Goal: Navigation & Orientation: Find specific page/section

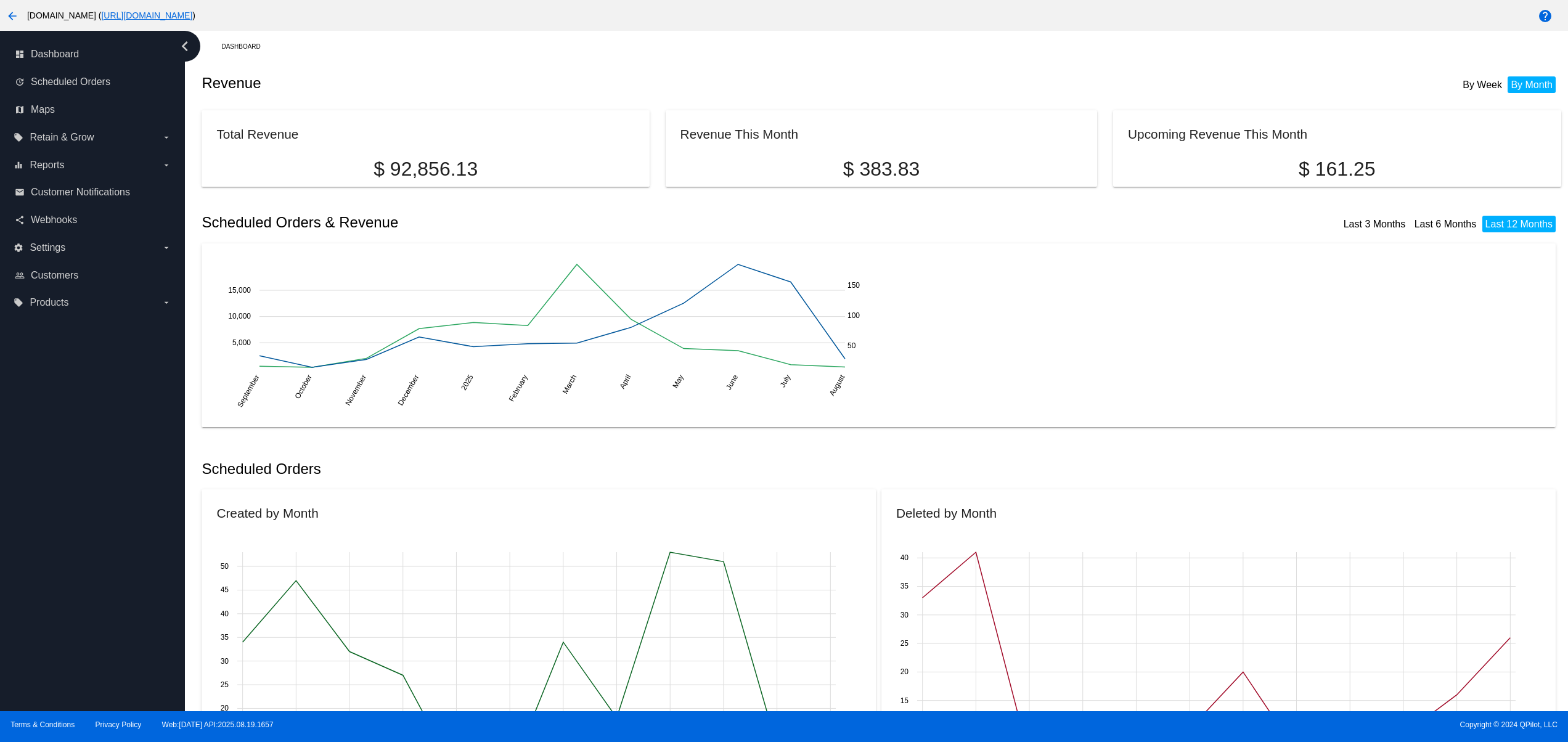
click at [87, 597] on div "dashboard Dashboard update Scheduled Orders map Maps local_offer Retain & Grow …" at bounding box center [93, 371] width 185 height 681
click at [60, 557] on div "dashboard Dashboard update Scheduled Orders map Maps local_offer Retain & Grow …" at bounding box center [93, 371] width 185 height 681
click at [57, 518] on div "dashboard Dashboard update Scheduled Orders map Maps local_offer Retain & Grow …" at bounding box center [93, 371] width 185 height 681
click at [57, 475] on div "dashboard Dashboard update Scheduled Orders map Maps local_offer Retain & Grow …" at bounding box center [93, 371] width 185 height 681
click at [59, 609] on div "dashboard Dashboard update Scheduled Orders map Maps local_offer Retain & Grow …" at bounding box center [93, 371] width 185 height 681
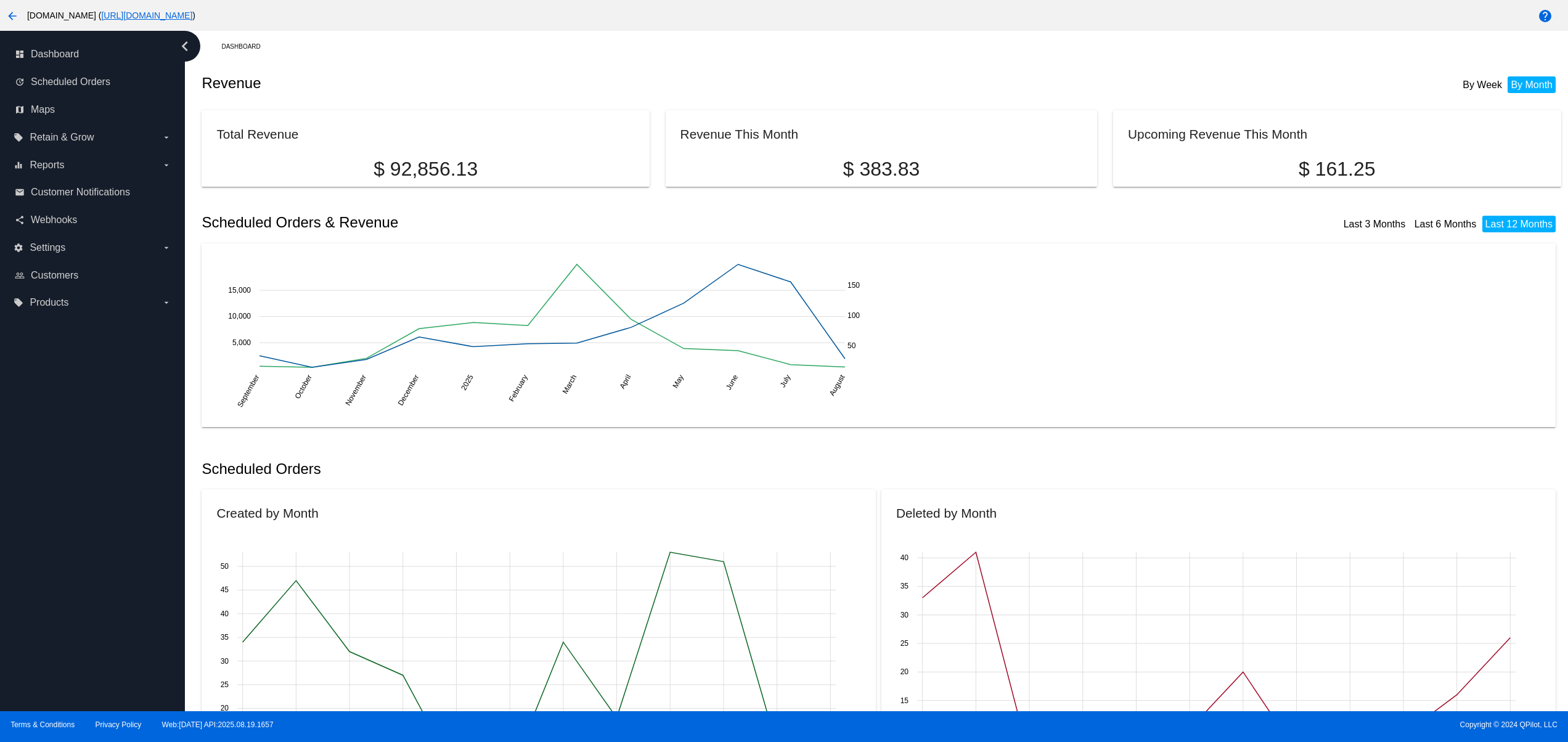
click at [64, 569] on div "dashboard Dashboard update Scheduled Orders map Maps local_offer Retain & Grow …" at bounding box center [93, 371] width 185 height 681
click at [67, 533] on div "dashboard Dashboard update Scheduled Orders map Maps local_offer Retain & Grow …" at bounding box center [93, 371] width 185 height 681
click at [65, 481] on div "dashboard Dashboard update Scheduled Orders map Maps local_offer Retain & Grow …" at bounding box center [93, 371] width 185 height 681
click at [76, 604] on div "dashboard Dashboard update Scheduled Orders map Maps local_offer Retain & Grow …" at bounding box center [93, 371] width 185 height 681
click at [63, 584] on div "dashboard Dashboard update Scheduled Orders map Maps local_offer Retain & Grow …" at bounding box center [93, 371] width 185 height 681
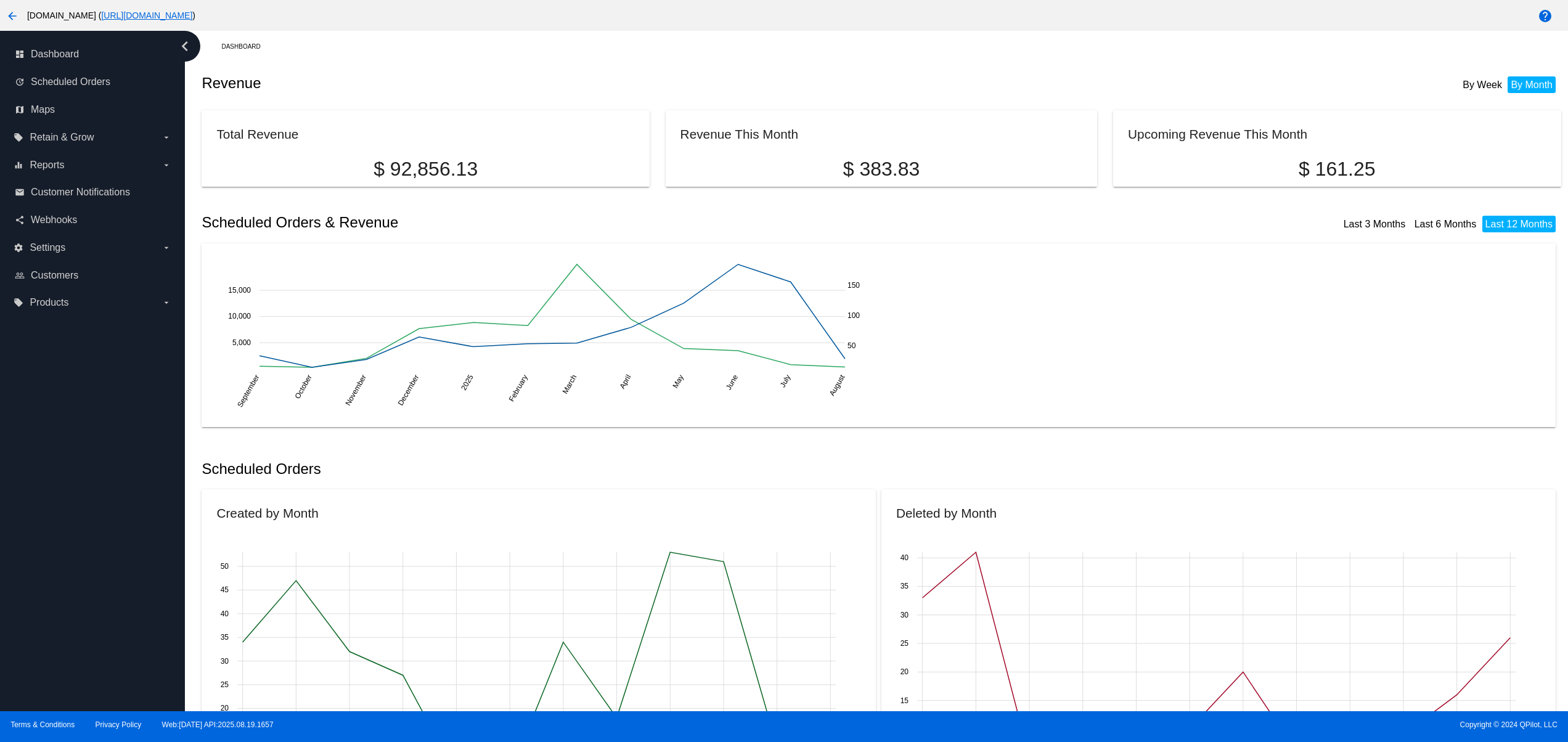
click at [55, 530] on div "dashboard Dashboard update Scheduled Orders map Maps local_offer Retain & Grow …" at bounding box center [93, 371] width 185 height 681
click at [55, 508] on div "dashboard Dashboard update Scheduled Orders map Maps local_offer Retain & Grow …" at bounding box center [93, 371] width 185 height 681
click at [55, 507] on div "dashboard Dashboard update Scheduled Orders map Maps local_offer Retain & Grow …" at bounding box center [93, 371] width 185 height 681
click at [55, 543] on div "dashboard Dashboard update Scheduled Orders map Maps local_offer Retain & Grow …" at bounding box center [93, 371] width 185 height 681
drag, startPoint x: 55, startPoint y: 508, endPoint x: 55, endPoint y: 482, distance: 26.0
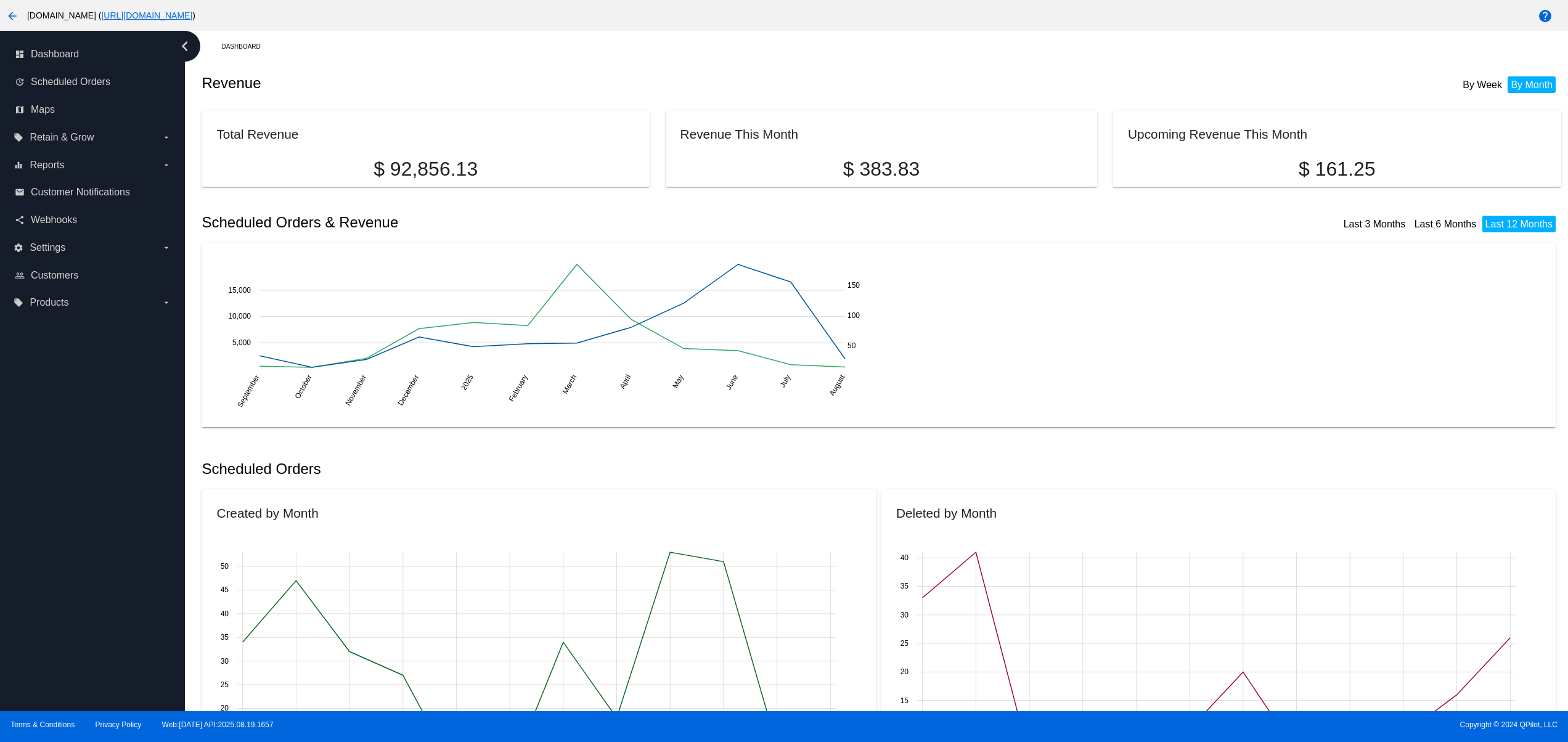
click at [55, 505] on div "dashboard Dashboard update Scheduled Orders map Maps local_offer Retain & Grow …" at bounding box center [93, 371] width 185 height 681
drag, startPoint x: 55, startPoint y: 468, endPoint x: 55, endPoint y: 455, distance: 13.0
click at [55, 467] on div "dashboard Dashboard update Scheduled Orders map Maps local_offer Retain & Grow …" at bounding box center [93, 371] width 185 height 681
click at [65, 535] on div "dashboard Dashboard update Scheduled Orders map Maps local_offer Retain & Grow …" at bounding box center [93, 371] width 185 height 681
click at [65, 511] on div "dashboard Dashboard update Scheduled Orders map Maps local_offer Retain & Grow …" at bounding box center [93, 371] width 185 height 681
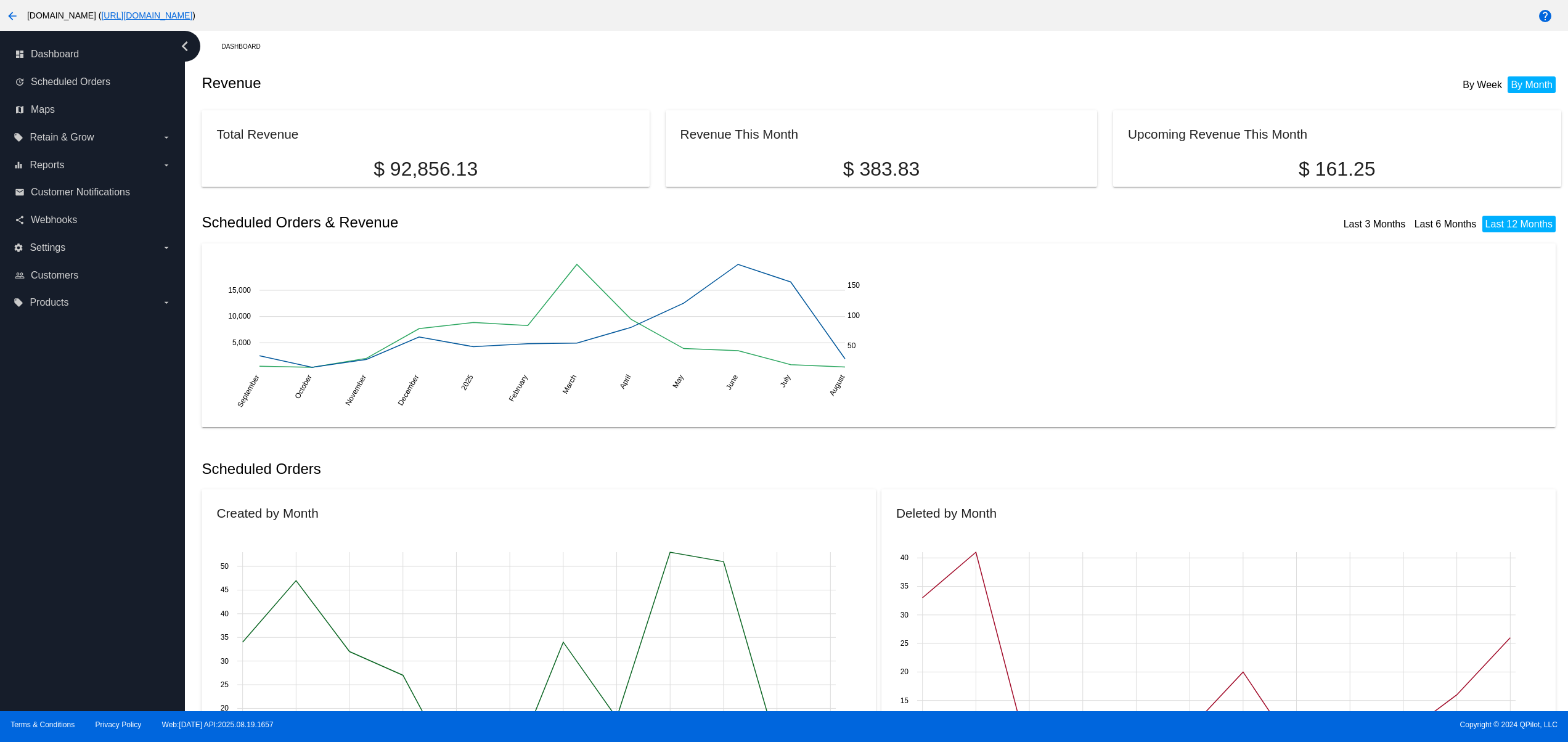
click at [65, 486] on div "dashboard Dashboard update Scheduled Orders map Maps local_offer Retain & Grow …" at bounding box center [93, 371] width 185 height 681
click at [65, 461] on div "dashboard Dashboard update Scheduled Orders map Maps local_offer Retain & Grow …" at bounding box center [93, 371] width 185 height 681
click at [80, 570] on div "dashboard Dashboard update Scheduled Orders map Maps local_offer Retain & Grow …" at bounding box center [93, 371] width 185 height 681
click at [80, 546] on div "dashboard Dashboard update Scheduled Orders map Maps local_offer Retain & Grow …" at bounding box center [93, 371] width 185 height 681
drag, startPoint x: 80, startPoint y: 513, endPoint x: 80, endPoint y: 482, distance: 31.0
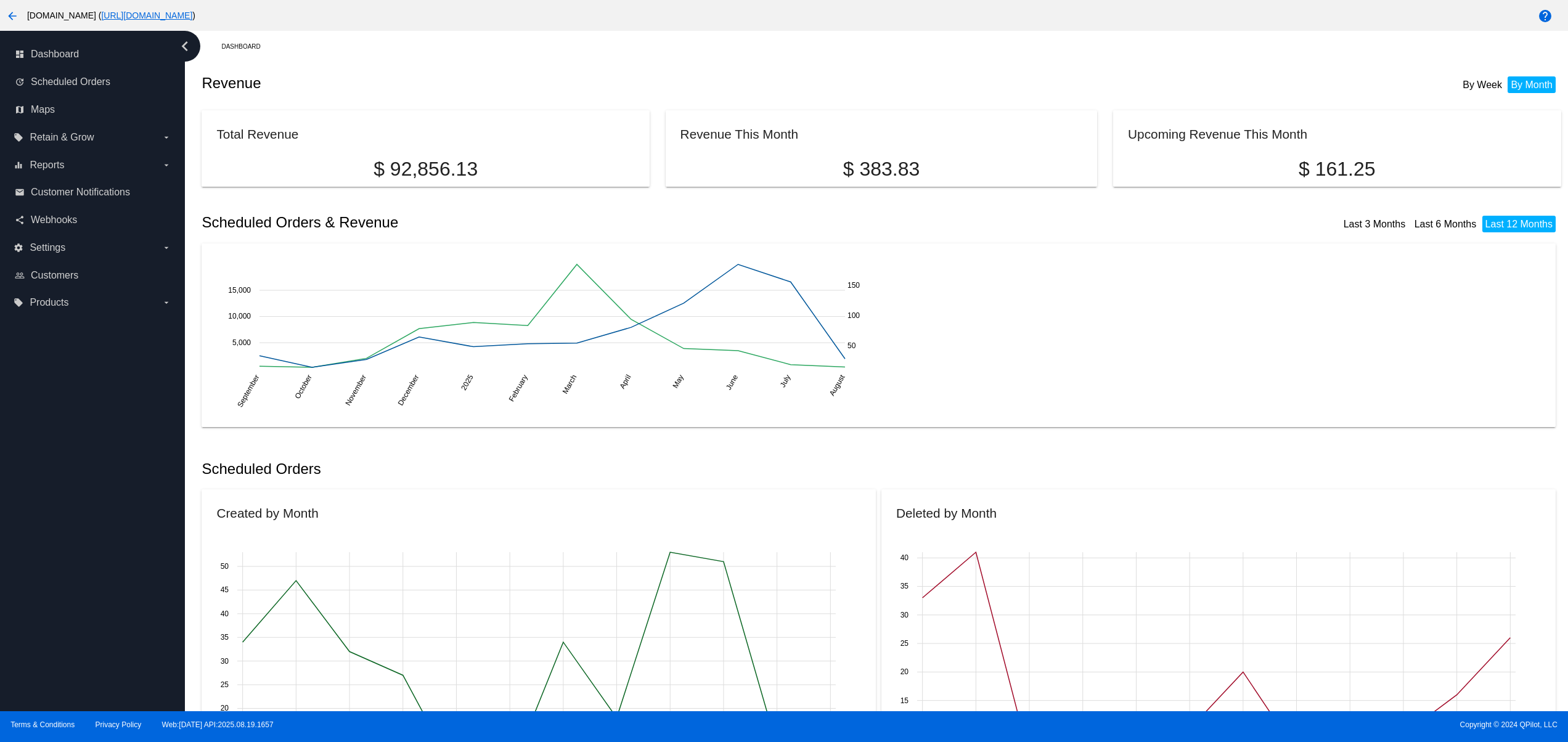
click at [80, 512] on div "dashboard Dashboard update Scheduled Orders map Maps local_offer Retain & Grow …" at bounding box center [93, 371] width 185 height 681
click at [80, 453] on div "dashboard Dashboard update Scheduled Orders map Maps local_offer Retain & Grow …" at bounding box center [93, 371] width 185 height 681
click at [74, 438] on div "dashboard Dashboard update Scheduled Orders map Maps local_offer Retain & Grow …" at bounding box center [93, 371] width 185 height 681
click at [74, 550] on div "dashboard Dashboard update Scheduled Orders map Maps local_offer Retain & Grow …" at bounding box center [93, 371] width 185 height 681
click at [73, 524] on div "dashboard Dashboard update Scheduled Orders map Maps local_offer Retain & Grow …" at bounding box center [93, 371] width 185 height 681
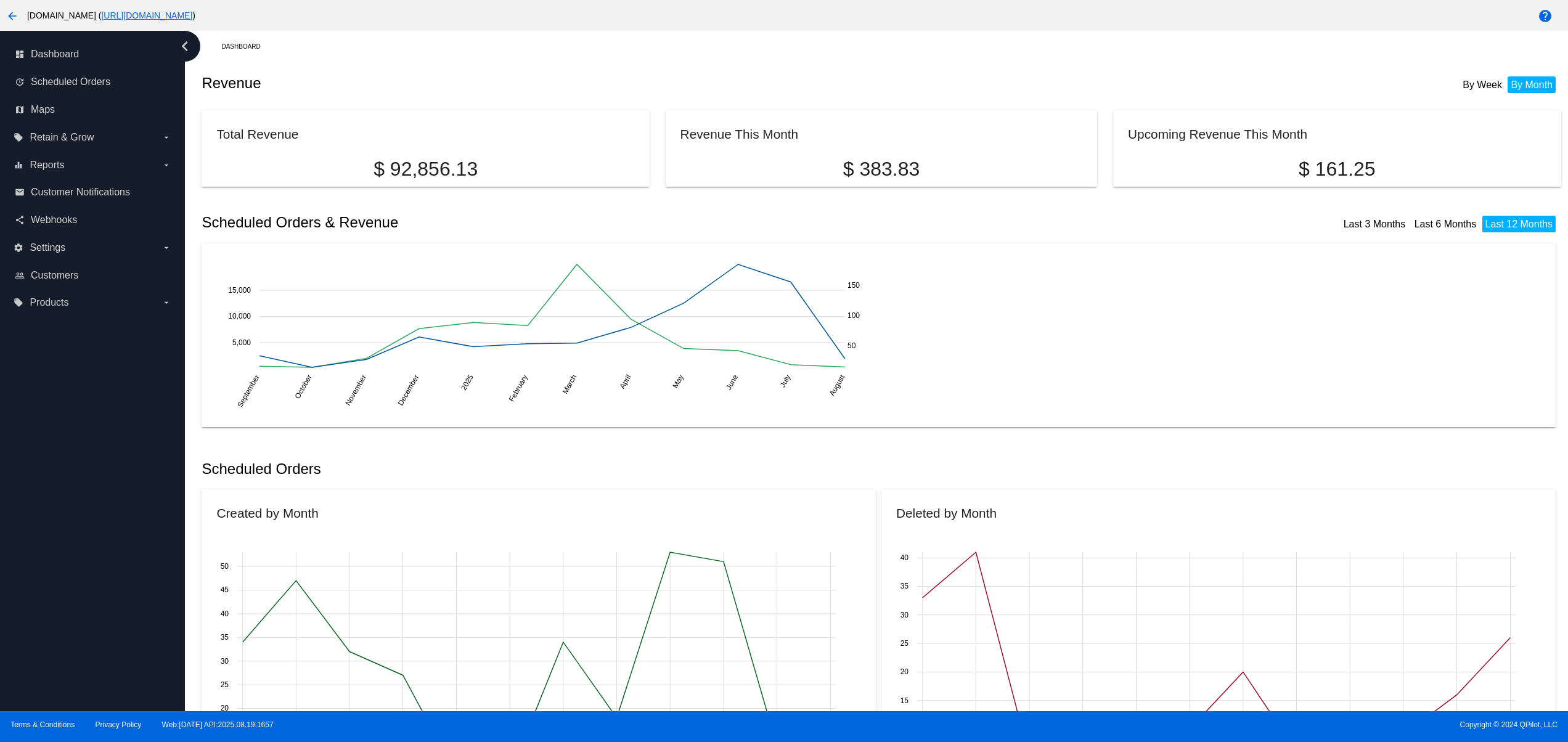
click at [73, 502] on div "dashboard Dashboard update Scheduled Orders map Maps local_offer Retain & Grow …" at bounding box center [93, 371] width 185 height 681
click at [72, 499] on div "dashboard Dashboard update Scheduled Orders map Maps local_offer Retain & Grow …" at bounding box center [93, 371] width 185 height 681
click at [80, 558] on div "dashboard Dashboard update Scheduled Orders map Maps local_offer Retain & Grow …" at bounding box center [93, 371] width 185 height 681
click at [80, 540] on div "dashboard Dashboard update Scheduled Orders map Maps local_offer Retain & Grow …" at bounding box center [93, 371] width 185 height 681
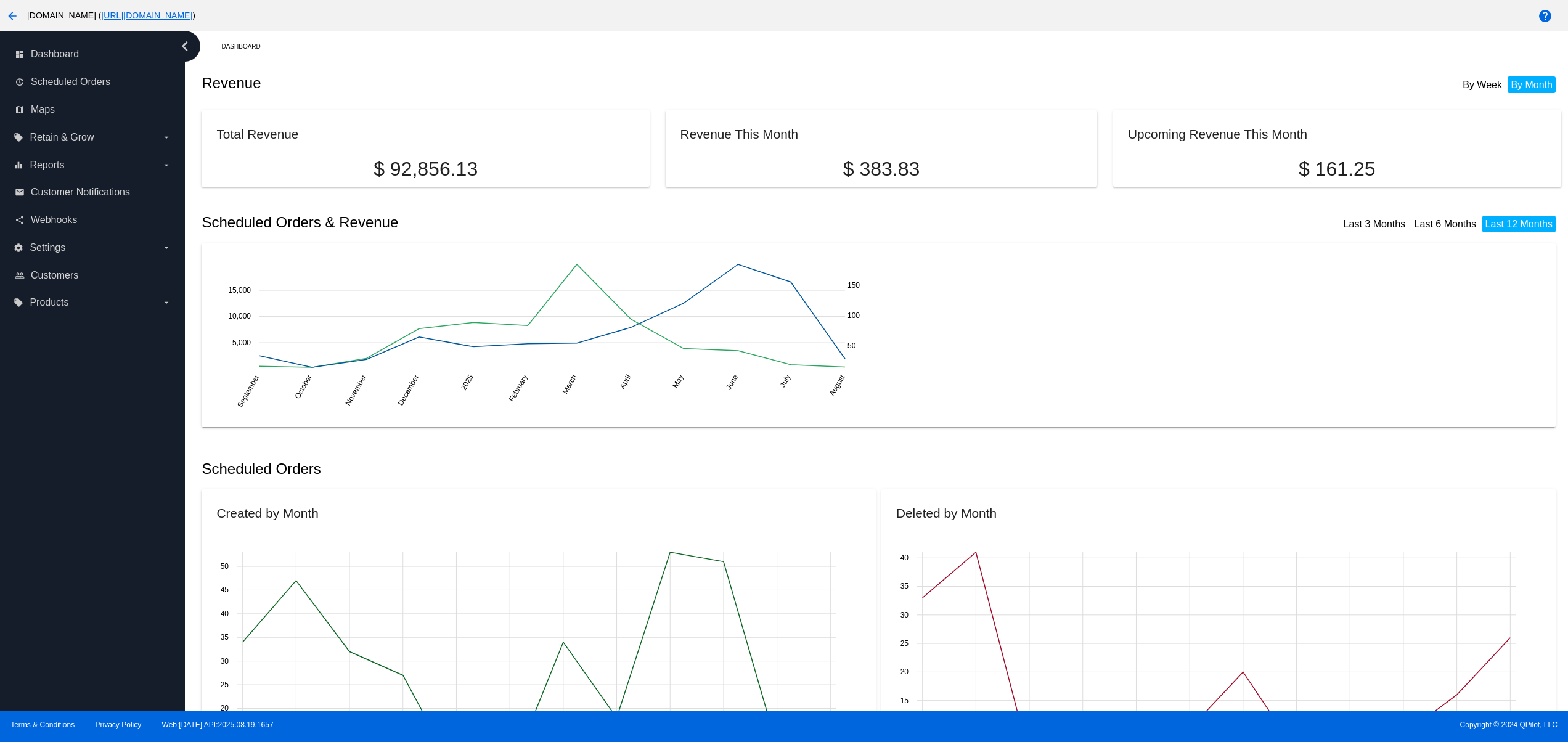
click at [80, 501] on div "dashboard Dashboard update Scheduled Orders map Maps local_offer Retain & Grow …" at bounding box center [93, 371] width 185 height 681
click at [80, 475] on div "dashboard Dashboard update Scheduled Orders map Maps local_offer Retain & Grow …" at bounding box center [93, 371] width 185 height 681
click at [80, 455] on div "dashboard Dashboard update Scheduled Orders map Maps local_offer Retain & Grow …" at bounding box center [93, 371] width 185 height 681
click at [86, 432] on div "dashboard Dashboard update Scheduled Orders map Maps local_offer Retain & Grow …" at bounding box center [93, 371] width 185 height 681
click at [95, 541] on div "dashboard Dashboard update Scheduled Orders map Maps local_offer Retain & Grow …" at bounding box center [93, 371] width 185 height 681
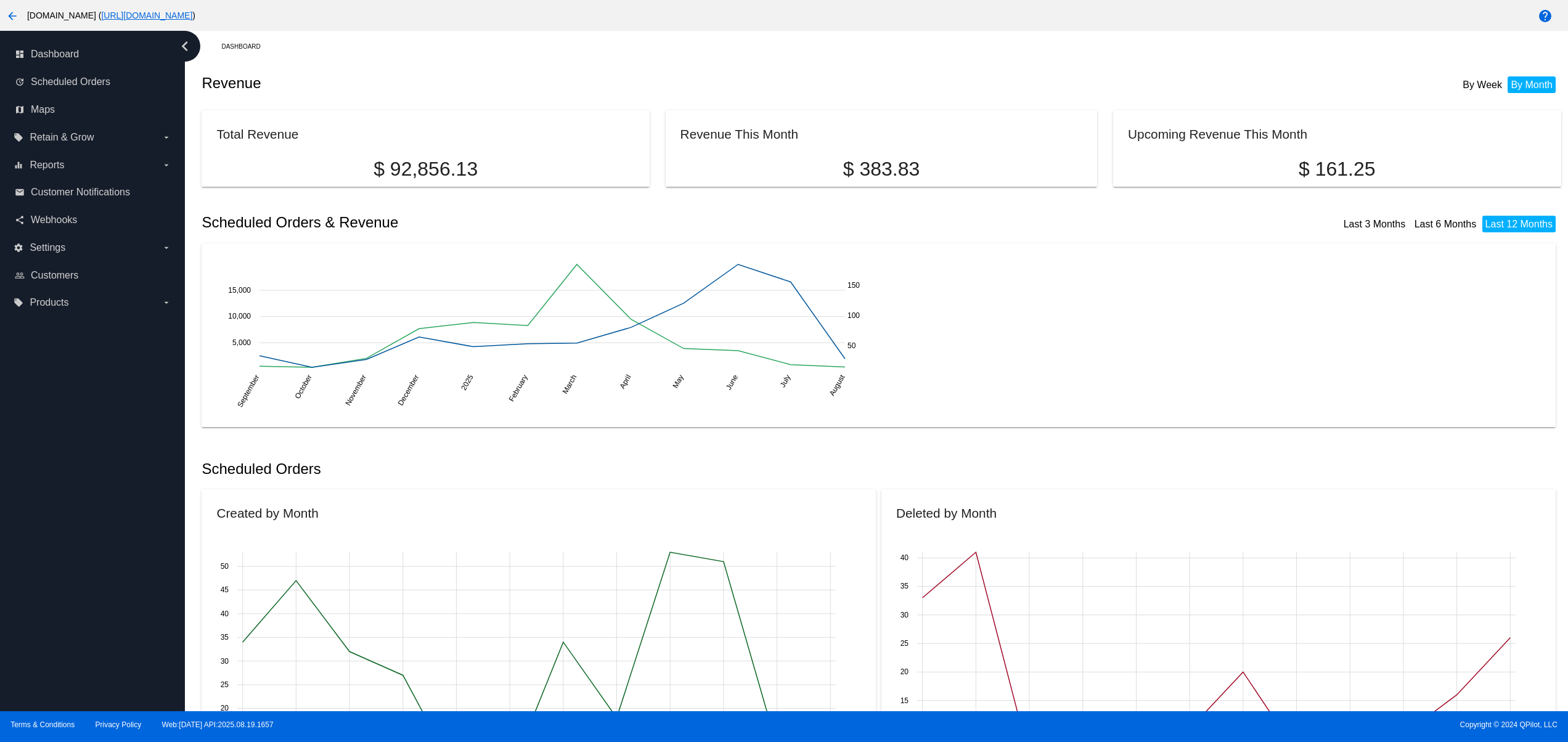
click at [95, 509] on div "dashboard Dashboard update Scheduled Orders map Maps local_offer Retain & Grow …" at bounding box center [93, 371] width 185 height 681
click at [95, 486] on div "dashboard Dashboard update Scheduled Orders map Maps local_offer Retain & Grow …" at bounding box center [93, 371] width 185 height 681
click at [95, 464] on div "dashboard Dashboard update Scheduled Orders map Maps local_offer Retain & Grow …" at bounding box center [93, 371] width 185 height 681
click at [125, 567] on div "dashboard Dashboard update Scheduled Orders map Maps local_offer Retain & Grow …" at bounding box center [93, 371] width 185 height 681
drag, startPoint x: 80, startPoint y: 524, endPoint x: 75, endPoint y: 481, distance: 43.3
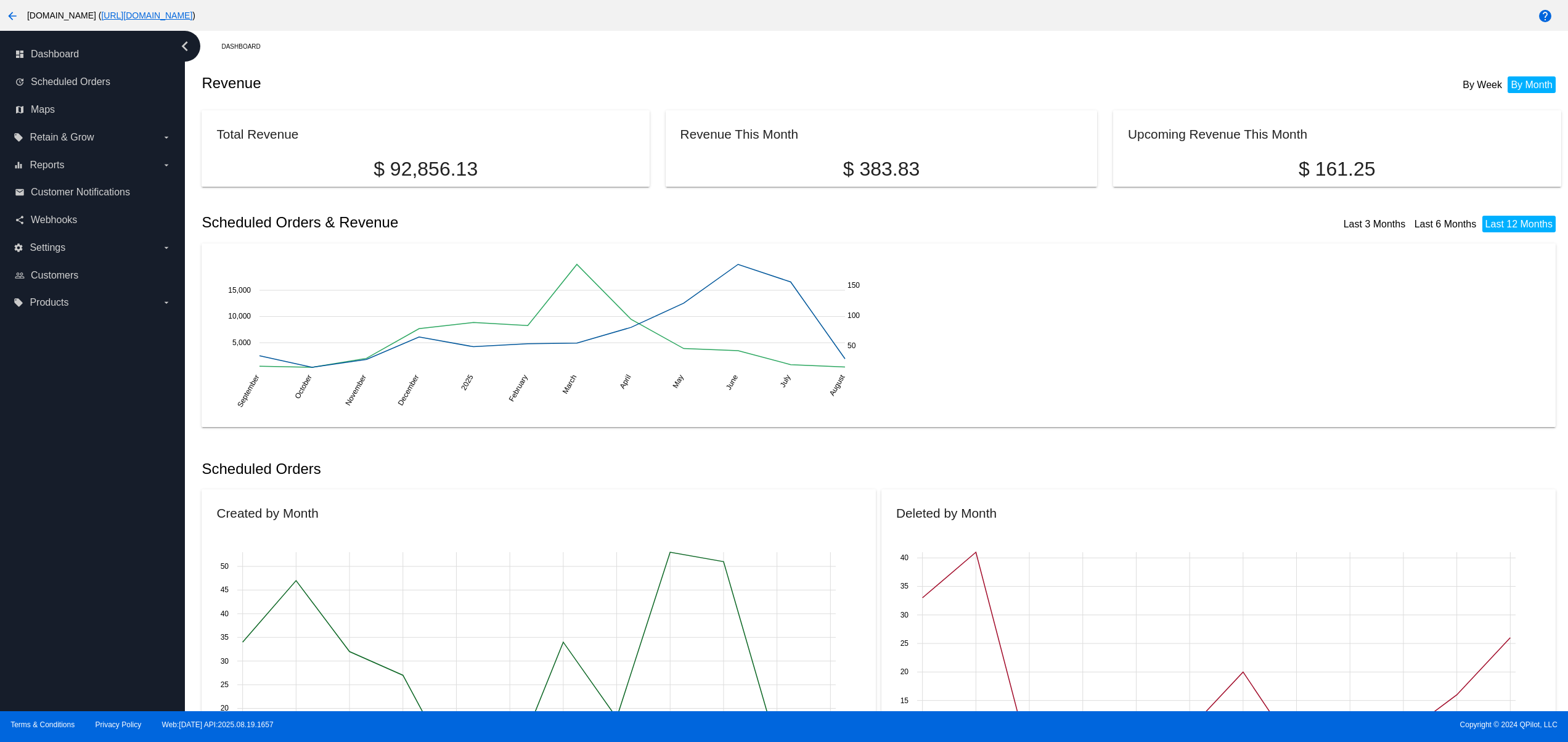
click at [80, 523] on div "dashboard Dashboard update Scheduled Orders map Maps local_offer Retain & Grow …" at bounding box center [93, 371] width 185 height 681
click at [75, 481] on div "dashboard Dashboard update Scheduled Orders map Maps local_offer Retain & Grow …" at bounding box center [93, 371] width 185 height 681
click at [76, 456] on div "dashboard Dashboard update Scheduled Orders map Maps local_offer Retain & Grow …" at bounding box center [93, 371] width 185 height 681
click at [70, 541] on div "dashboard Dashboard update Scheduled Orders map Maps local_offer Retain & Grow …" at bounding box center [93, 371] width 185 height 681
click at [106, 490] on div "dashboard Dashboard update Scheduled Orders map Maps local_offer Retain & Grow …" at bounding box center [93, 371] width 185 height 681
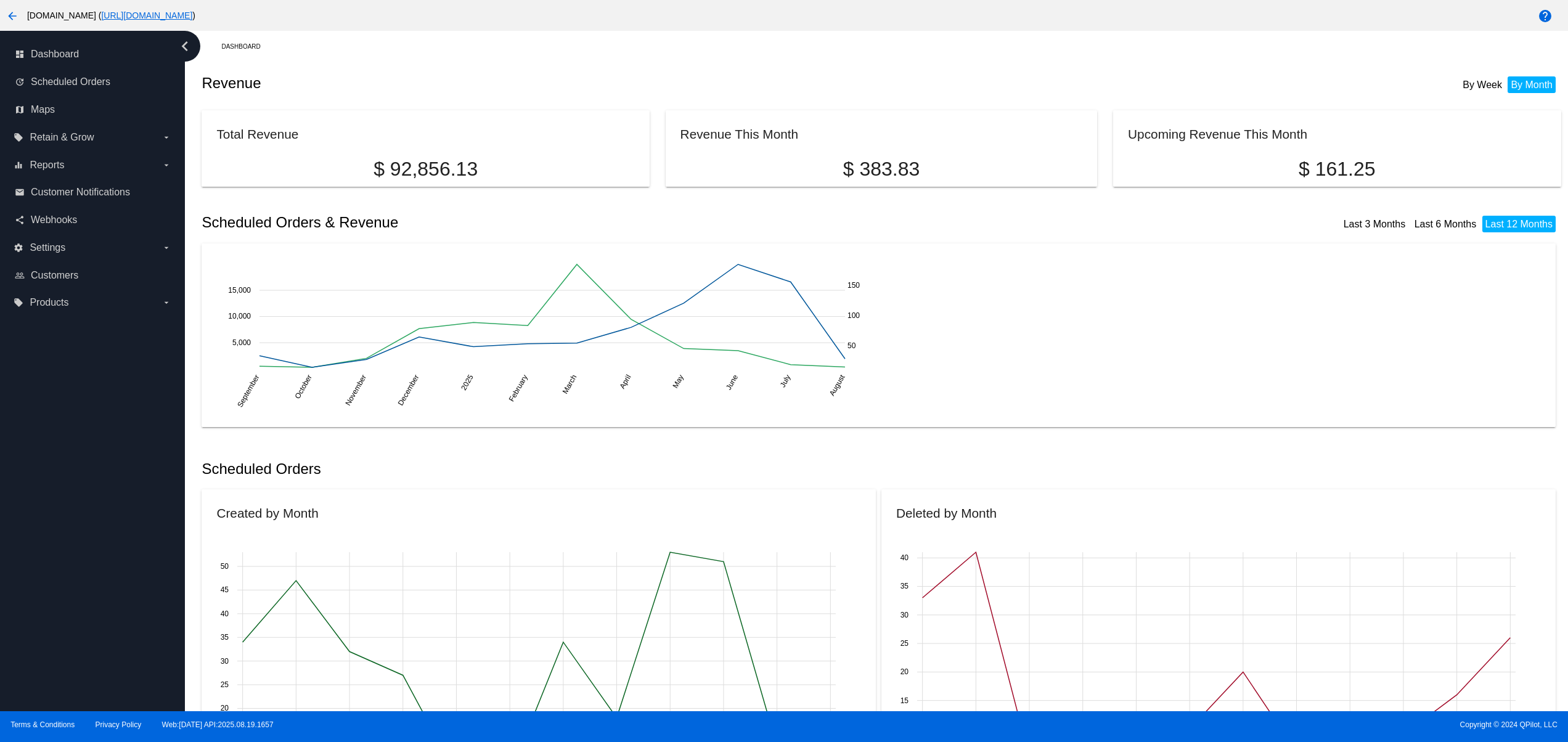
click at [108, 496] on div "dashboard Dashboard update Scheduled Orders map Maps local_offer Retain & Grow …" at bounding box center [93, 371] width 185 height 681
click at [115, 574] on div "dashboard Dashboard update Scheduled Orders map Maps local_offer Retain & Grow …" at bounding box center [93, 371] width 185 height 681
click at [82, 550] on div "dashboard Dashboard update Scheduled Orders map Maps local_offer Retain & Grow …" at bounding box center [93, 371] width 185 height 681
click at [74, 513] on div "dashboard Dashboard update Scheduled Orders map Maps local_offer Retain & Grow …" at bounding box center [93, 371] width 185 height 681
click at [107, 467] on div "dashboard Dashboard update Scheduled Orders map Maps local_offer Retain & Grow …" at bounding box center [93, 371] width 185 height 681
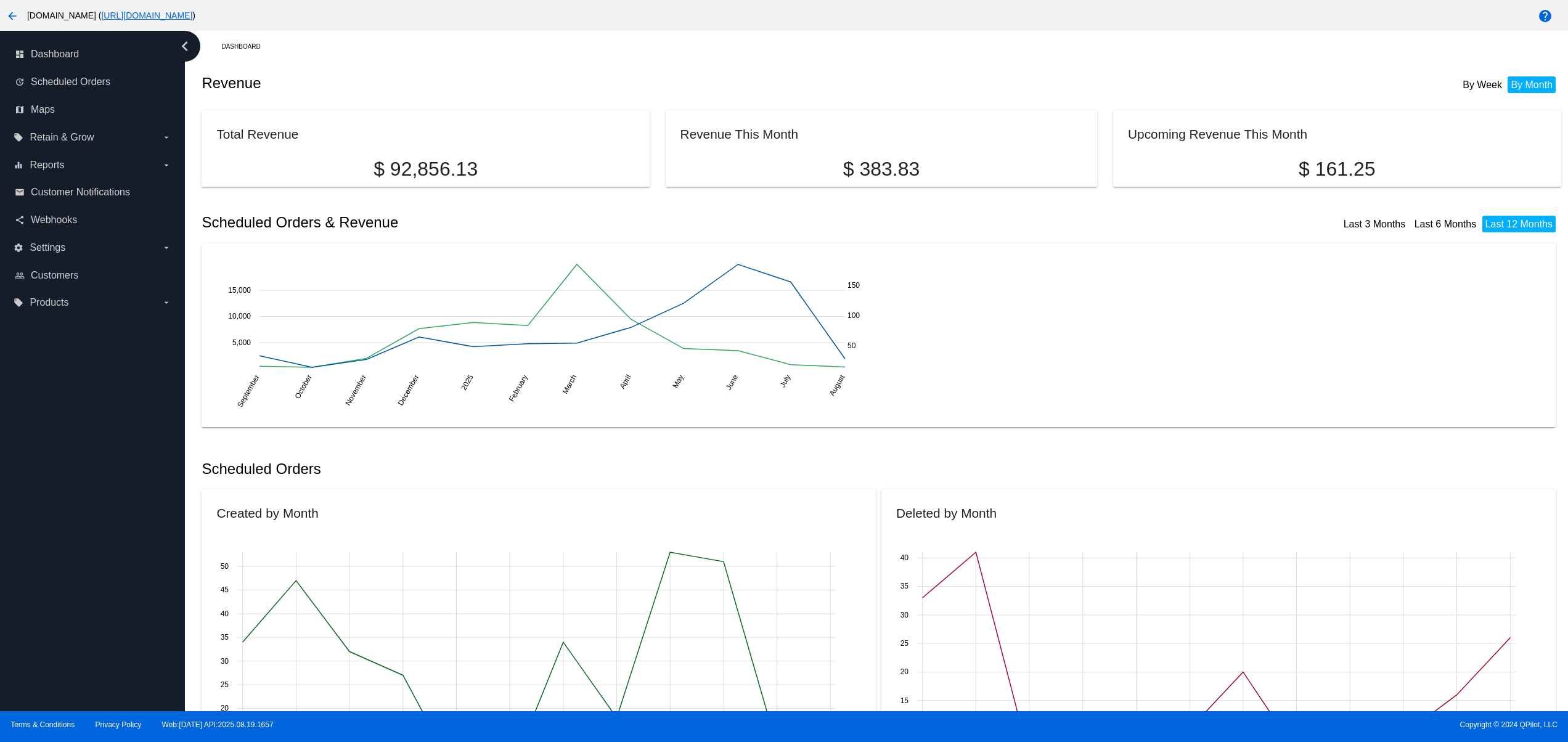
click at [65, 533] on div "dashboard Dashboard update Scheduled Orders map Maps local_offer Retain & Grow …" at bounding box center [93, 371] width 185 height 681
click at [73, 504] on div "dashboard Dashboard update Scheduled Orders map Maps local_offer Retain & Grow …" at bounding box center [93, 371] width 185 height 681
click at [84, 475] on div "dashboard Dashboard update Scheduled Orders map Maps local_offer Retain & Grow …" at bounding box center [93, 371] width 185 height 681
